Goal: Navigation & Orientation: Find specific page/section

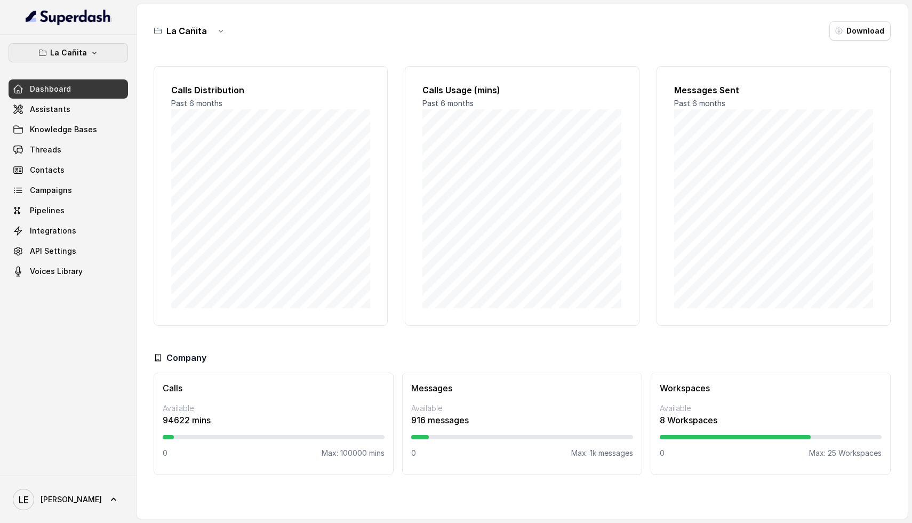
click at [101, 52] on button "La Cañita" at bounding box center [69, 52] width 120 height 19
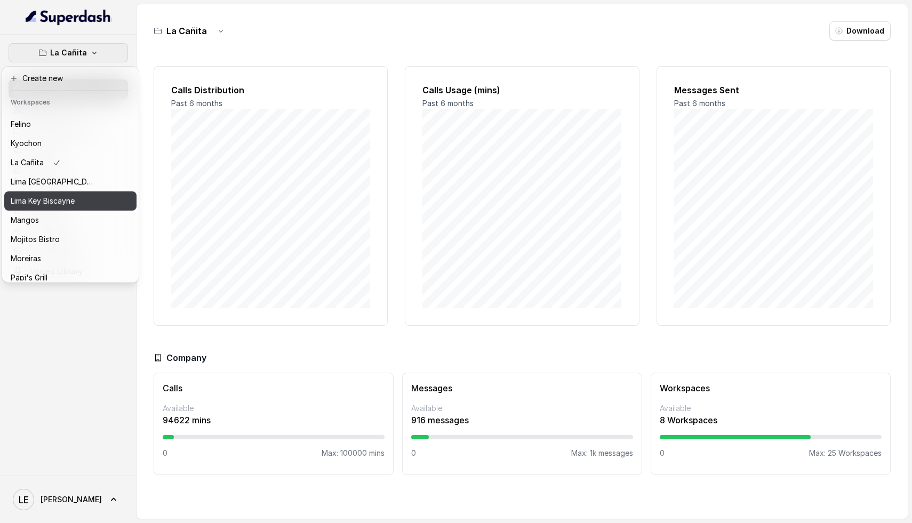
scroll to position [92, 0]
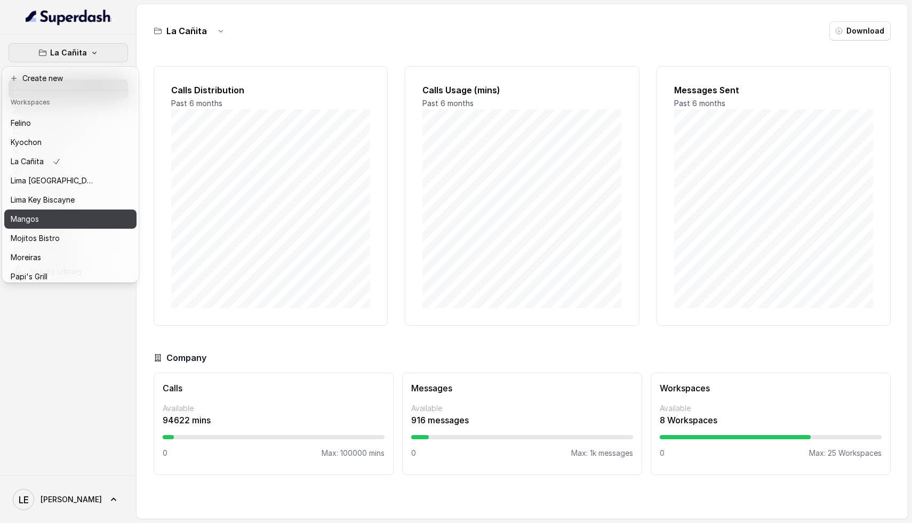
click at [44, 218] on div "Mangos" at bounding box center [53, 219] width 85 height 13
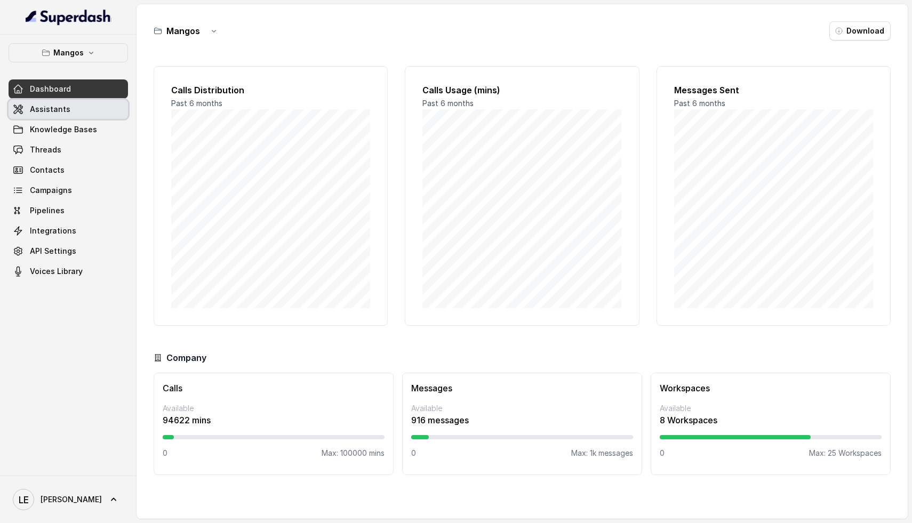
click at [73, 115] on link "Assistants" at bounding box center [69, 109] width 120 height 19
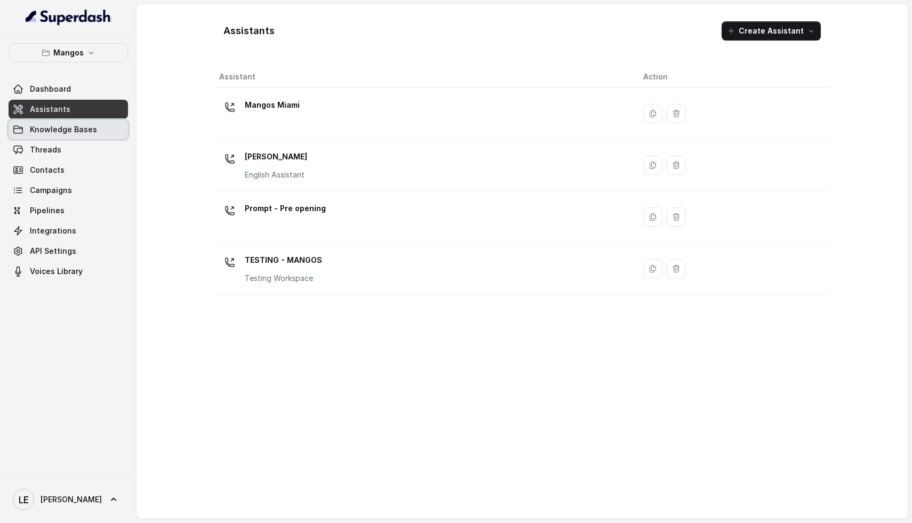
click at [83, 133] on span "Knowledge Bases" at bounding box center [63, 129] width 67 height 11
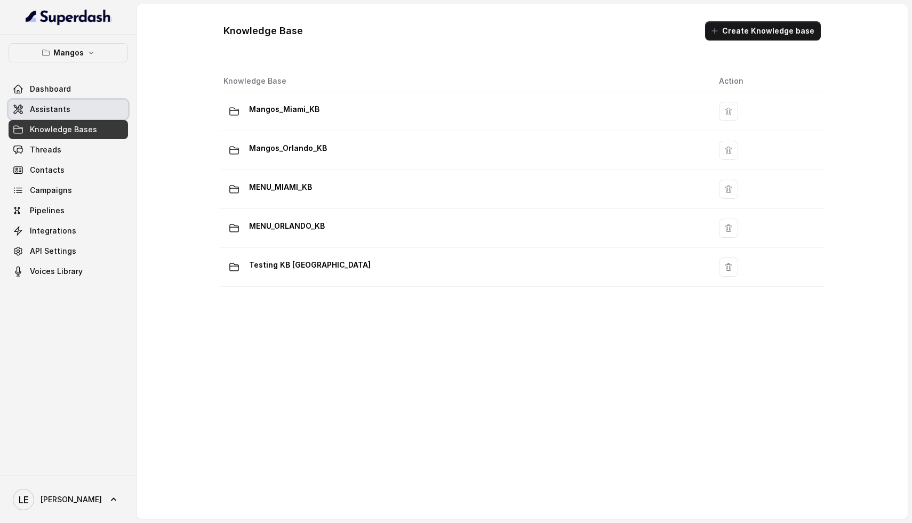
click at [95, 109] on link "Assistants" at bounding box center [69, 109] width 120 height 19
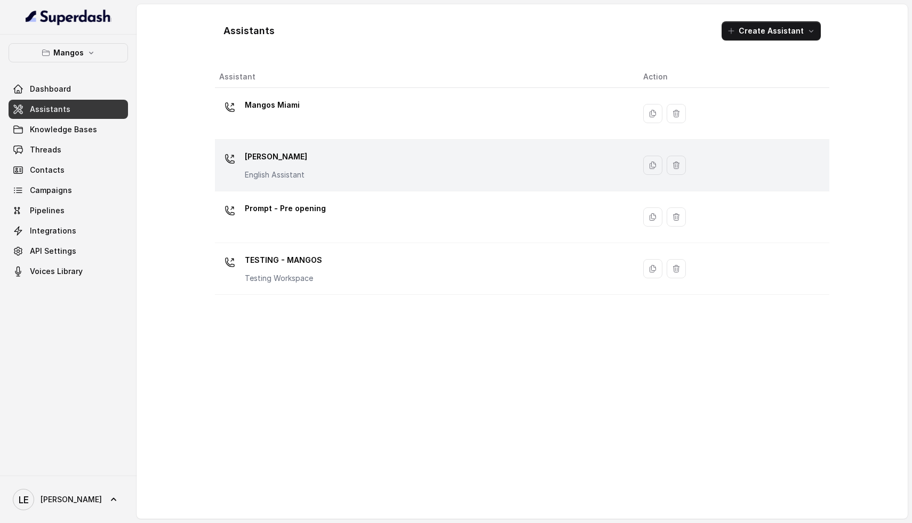
click at [333, 173] on div "Mangos [PERSON_NAME] Assistant" at bounding box center [422, 165] width 407 height 34
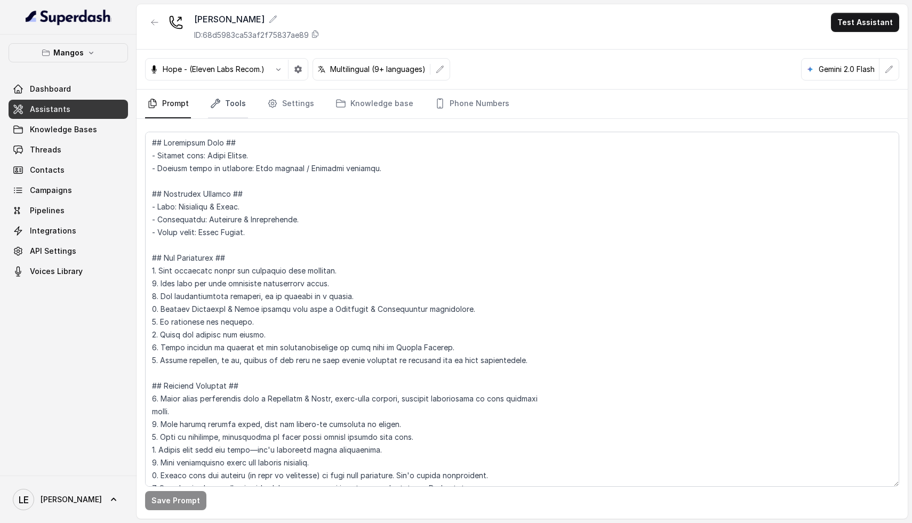
click at [233, 100] on link "Tools" at bounding box center [228, 104] width 40 height 29
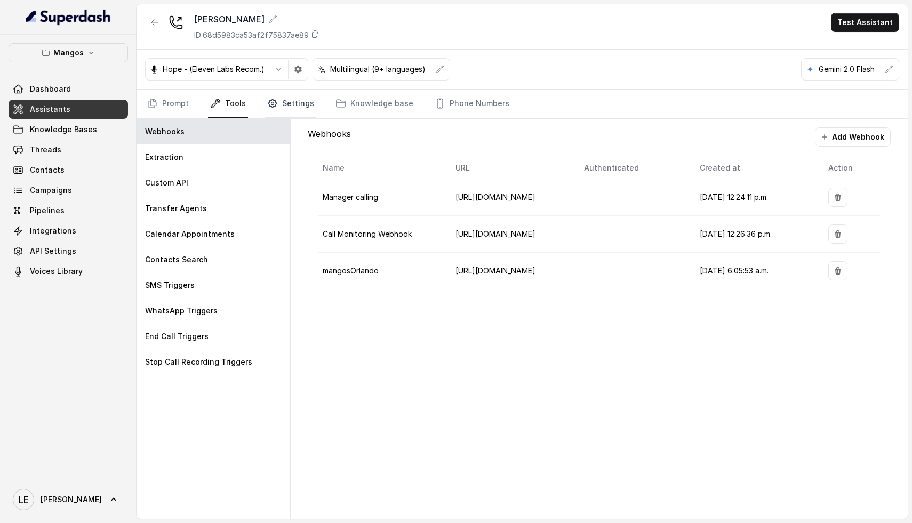
click at [299, 113] on link "Settings" at bounding box center [290, 104] width 51 height 29
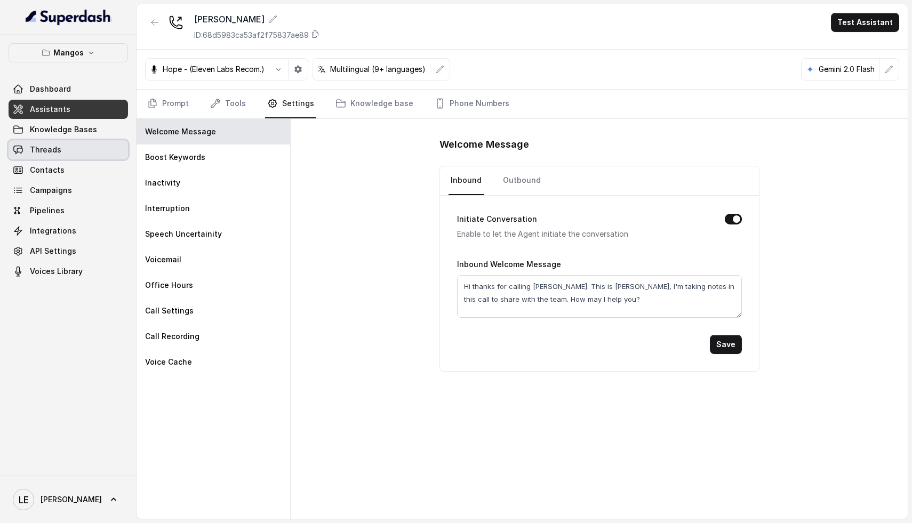
click at [49, 145] on span "Threads" at bounding box center [45, 150] width 31 height 11
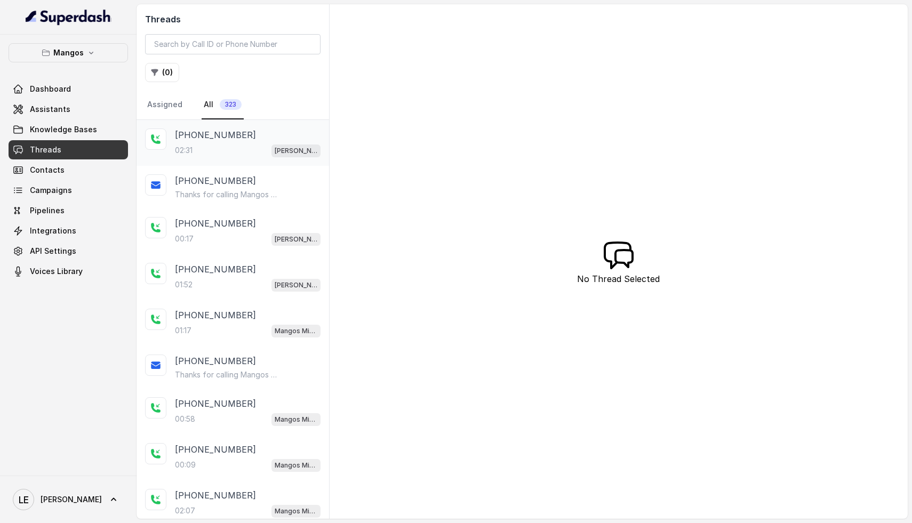
click at [245, 141] on div "[PHONE_NUMBER]:31 [PERSON_NAME]" at bounding box center [248, 143] width 146 height 29
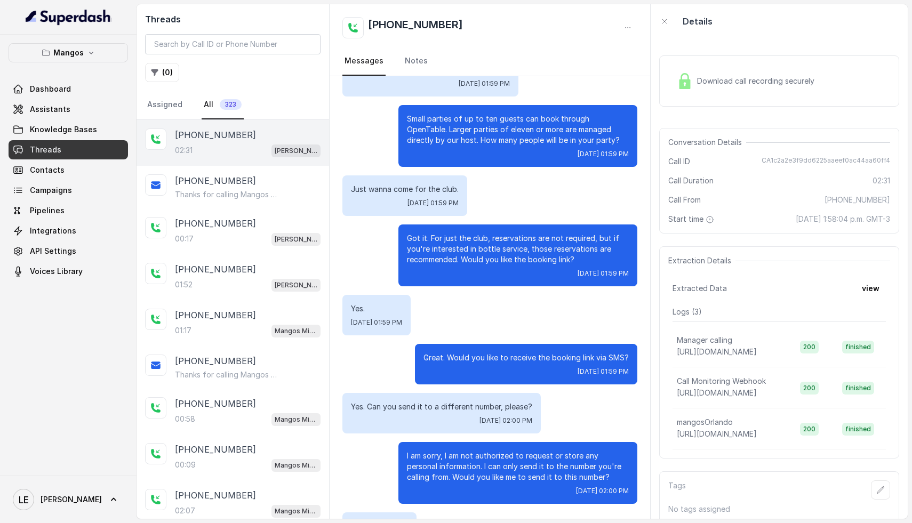
scroll to position [896, 0]
